Goal: Transaction & Acquisition: Obtain resource

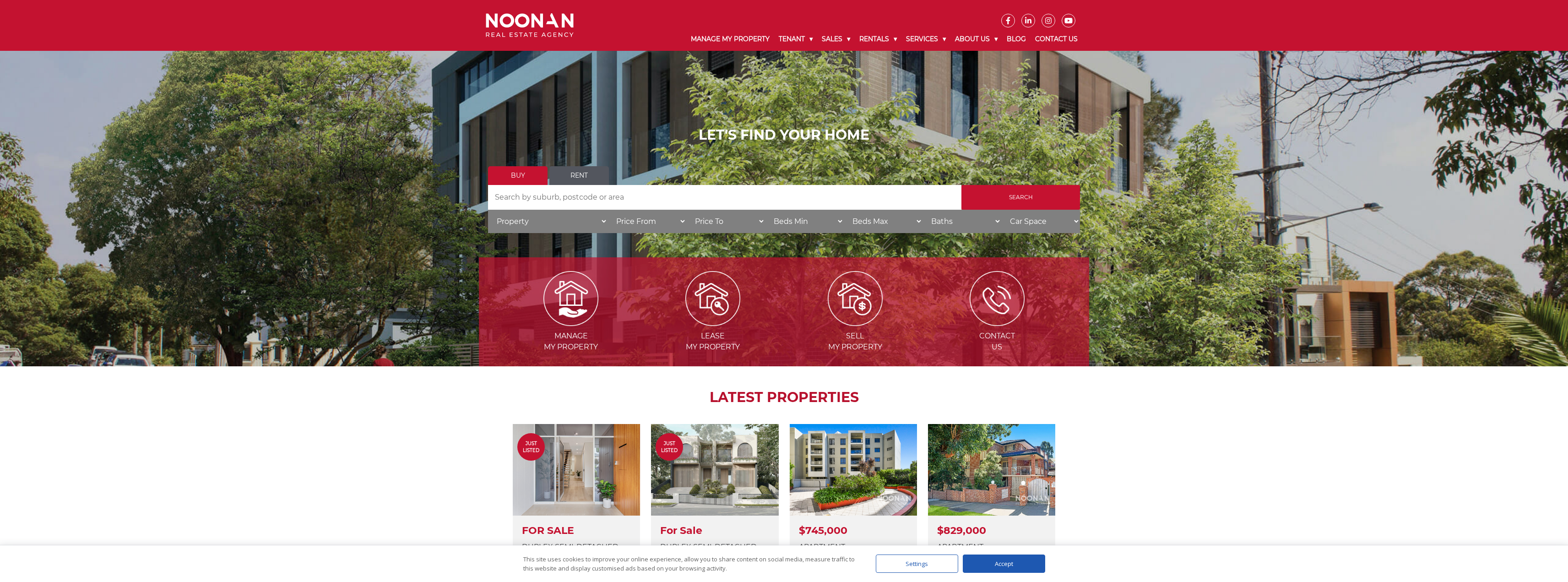
click at [576, 175] on link "Rent" at bounding box center [579, 176] width 59 height 19
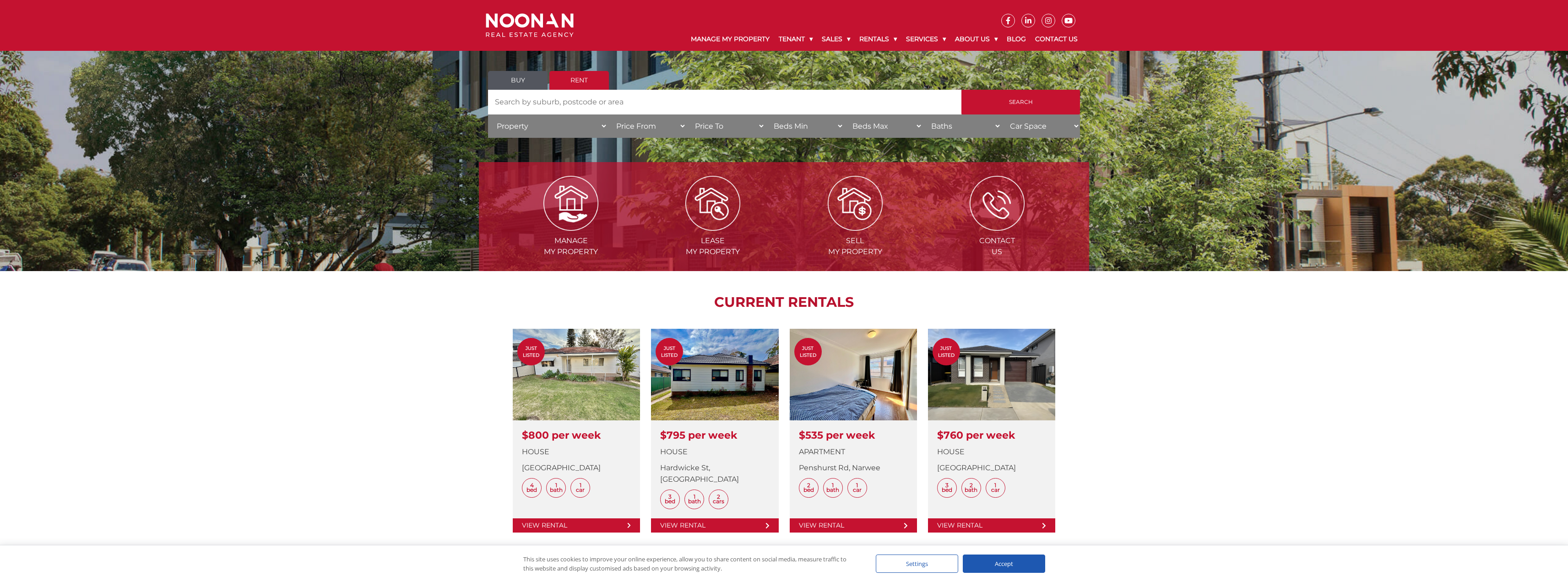
scroll to position [137, 0]
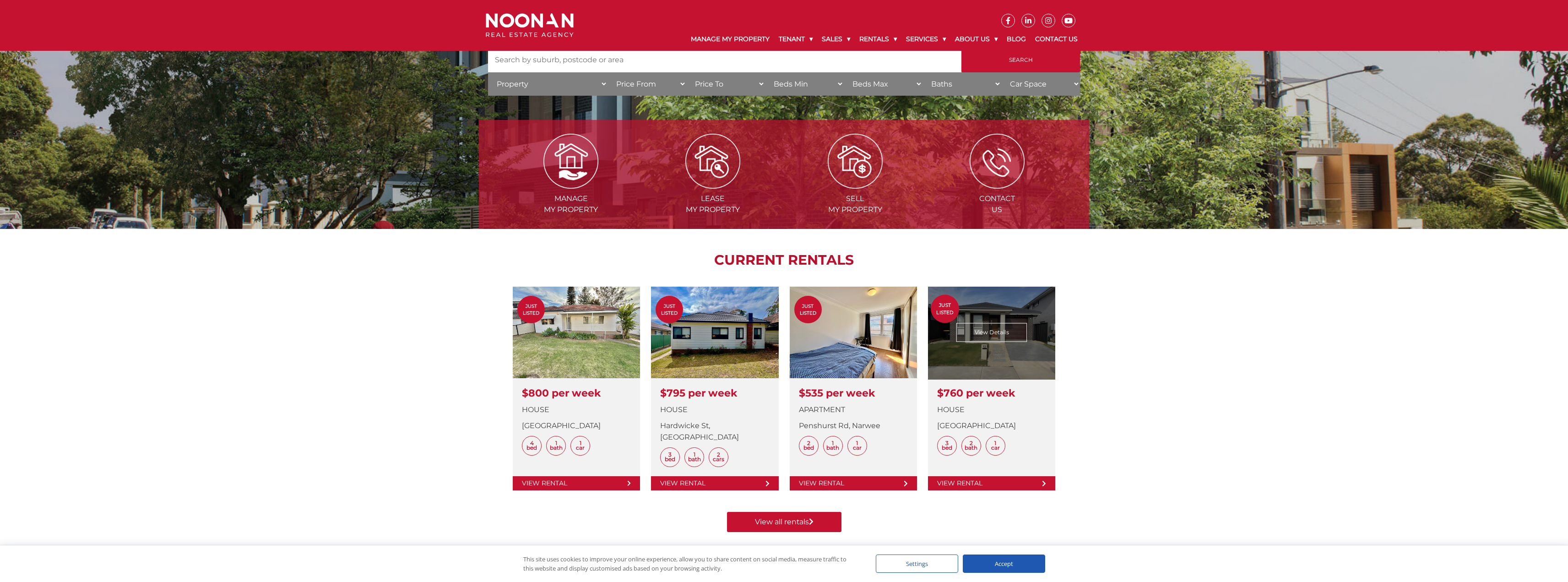
click at [991, 347] on link at bounding box center [991, 387] width 127 height 203
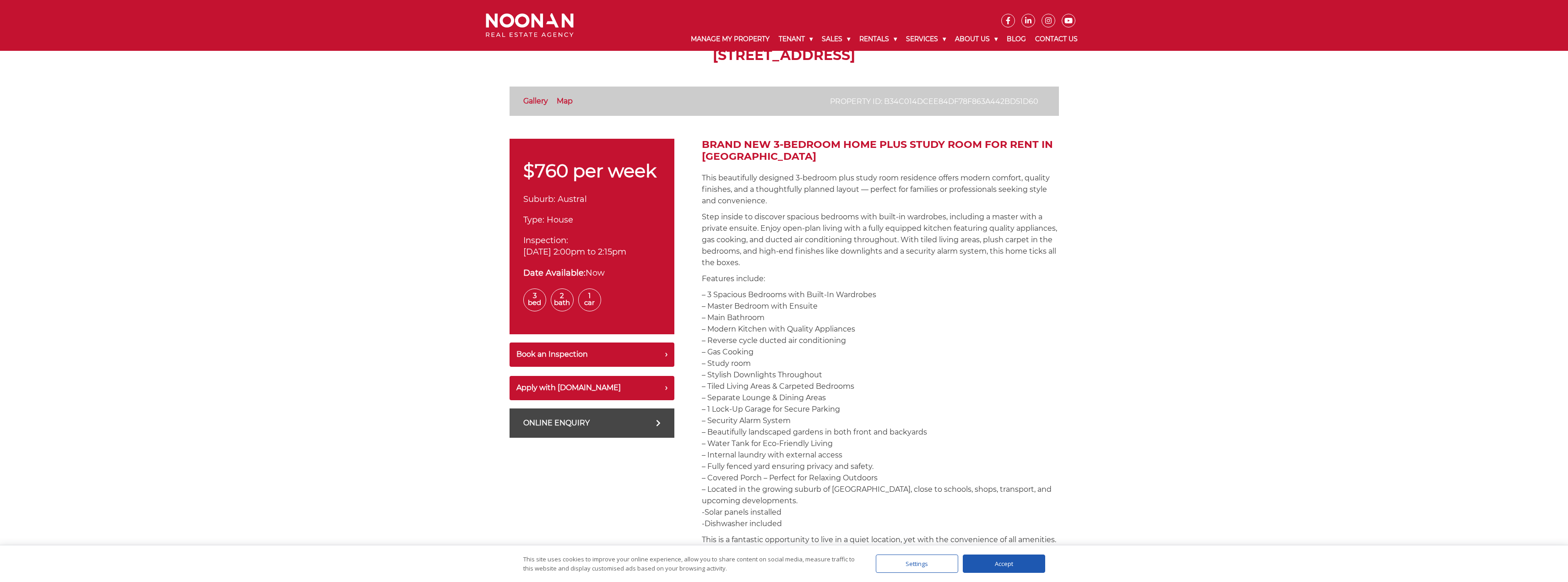
scroll to position [229, 0]
click at [571, 383] on button "Apply with [DOMAIN_NAME]" at bounding box center [592, 386] width 165 height 25
